Goal: Transaction & Acquisition: Purchase product/service

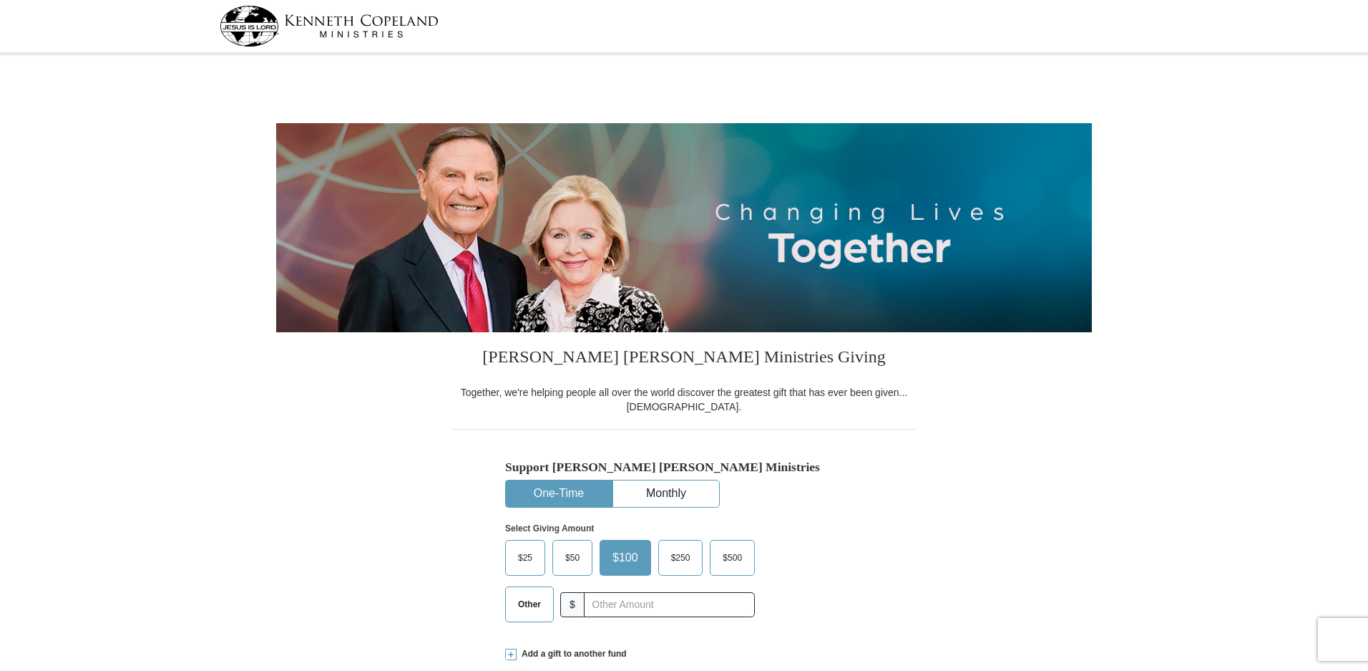
select select "TX"
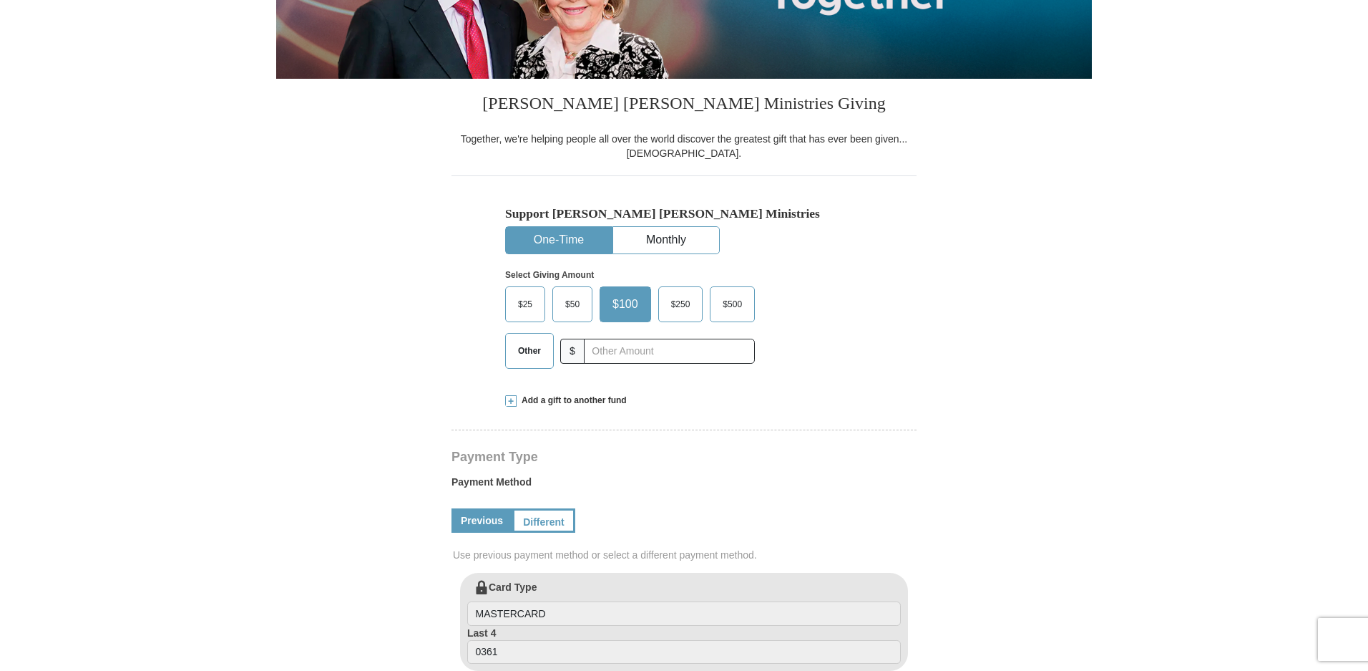
scroll to position [265, 0]
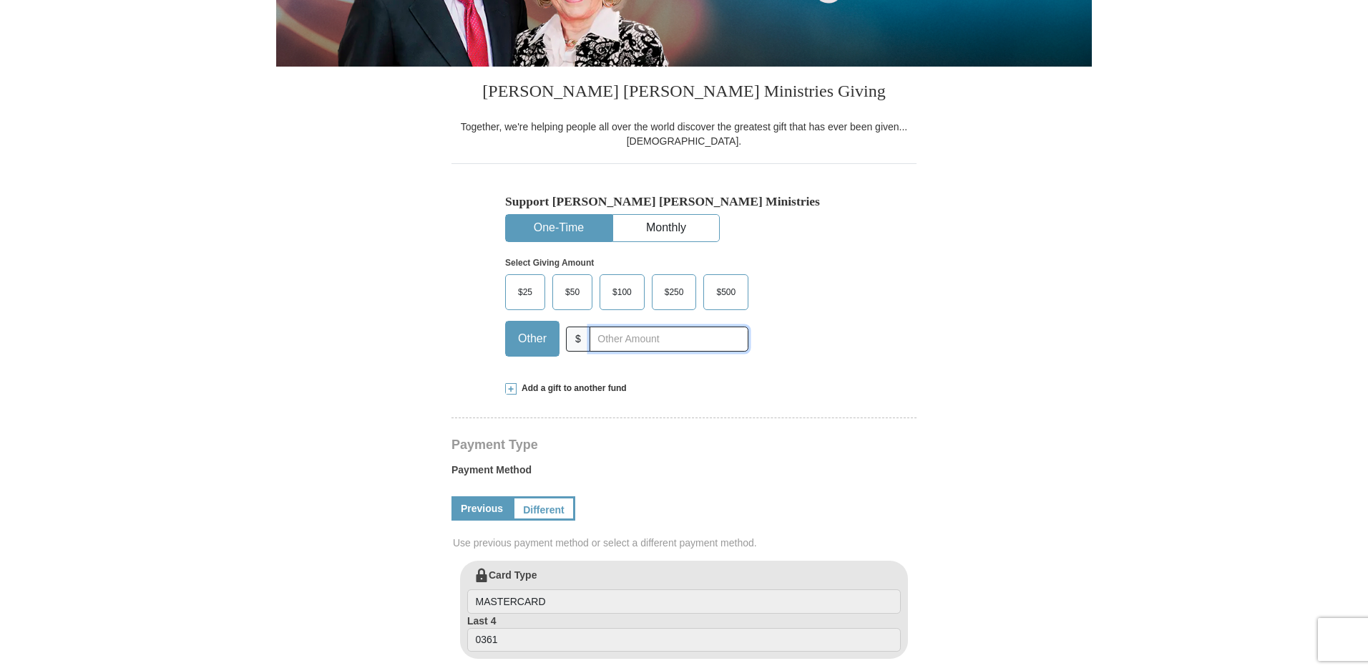
click at [648, 345] on input "text" at bounding box center [669, 338] width 159 height 25
type input "155.00"
click at [475, 496] on link "Previous" at bounding box center [482, 508] width 61 height 24
click at [478, 496] on link "Previous" at bounding box center [482, 508] width 61 height 24
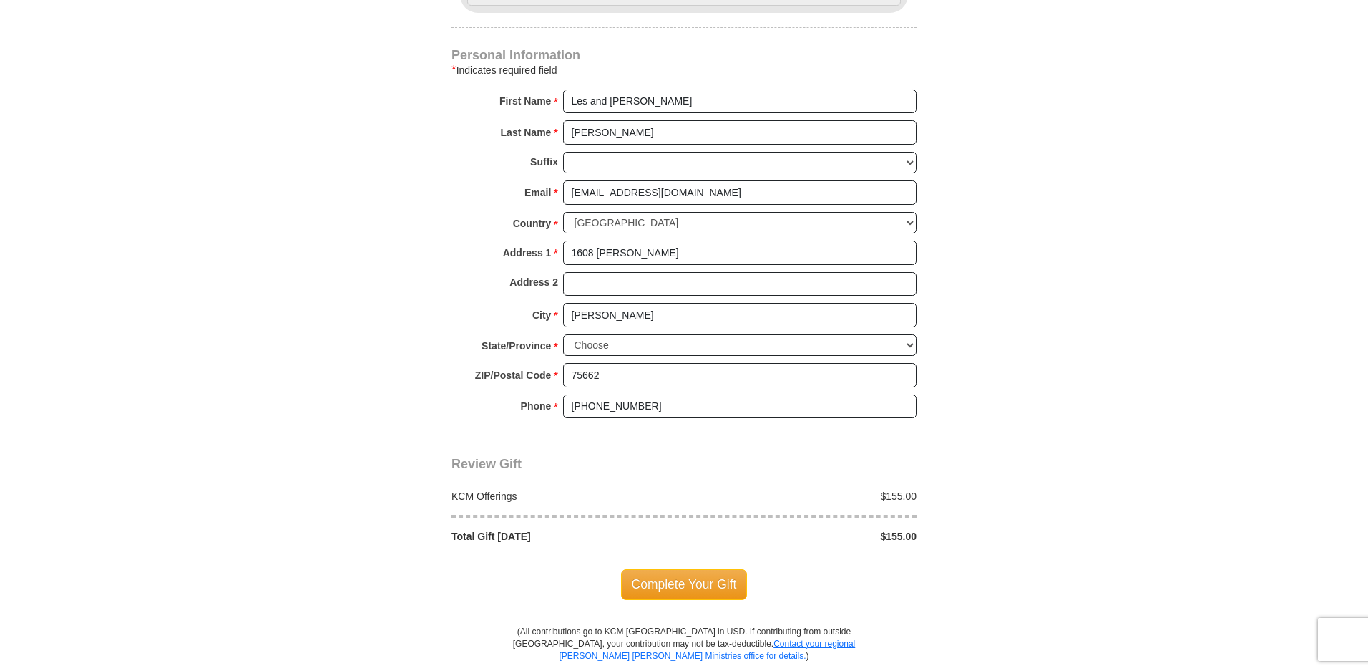
scroll to position [912, 0]
click at [692, 567] on span "Complete Your Gift" at bounding box center [684, 582] width 127 height 30
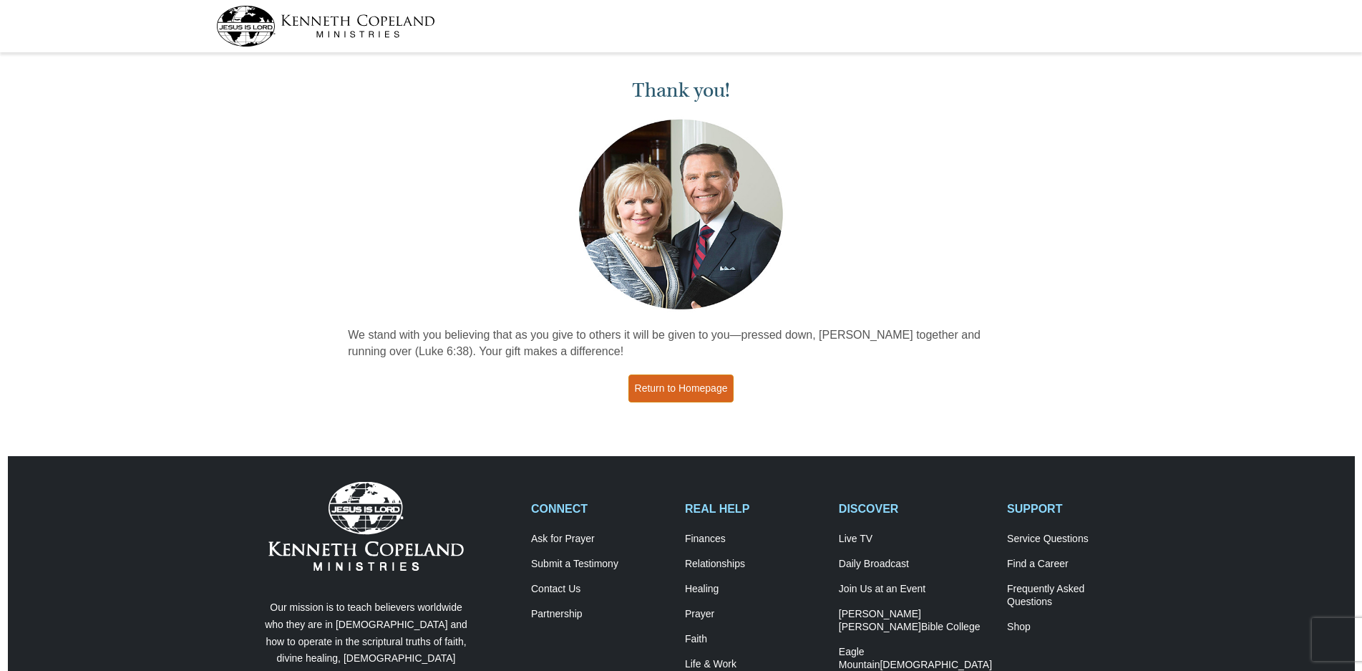
click at [683, 386] on link "Return to Homepage" at bounding box center [681, 388] width 106 height 28
